Goal: Task Accomplishment & Management: Manage account settings

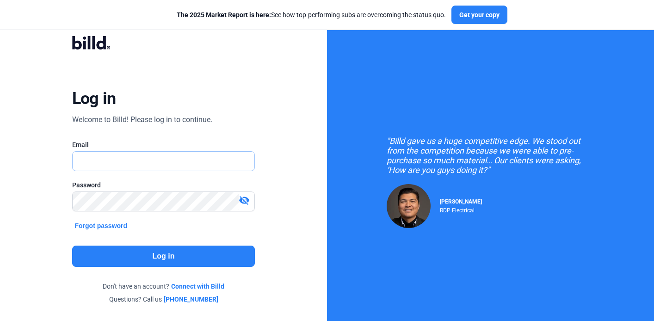
click at [128, 160] on input "text" at bounding box center [164, 161] width 182 height 19
type input "[EMAIL_ADDRESS][DOMAIN_NAME]"
click at [177, 260] on button "Log in" at bounding box center [163, 256] width 183 height 21
